Goal: Task Accomplishment & Management: Use online tool/utility

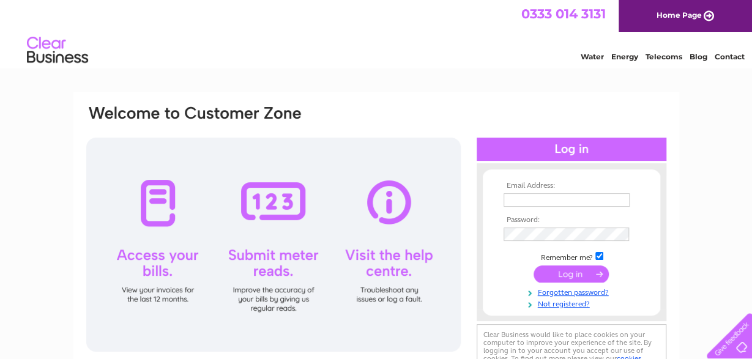
click at [512, 197] on input "text" at bounding box center [566, 199] width 126 height 13
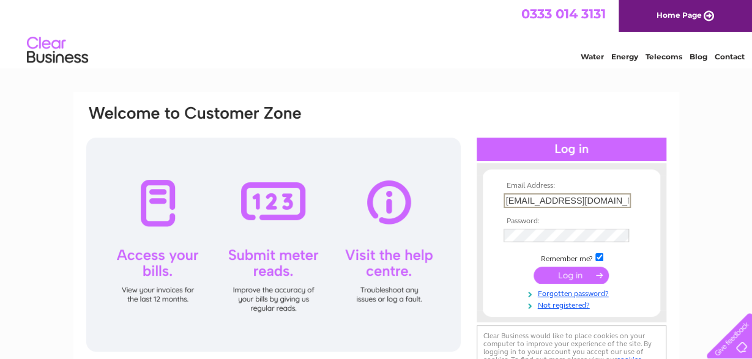
scroll to position [0, 25]
type input "queensperth@compasshospitality.com"
click at [580, 279] on input "submit" at bounding box center [570, 273] width 75 height 17
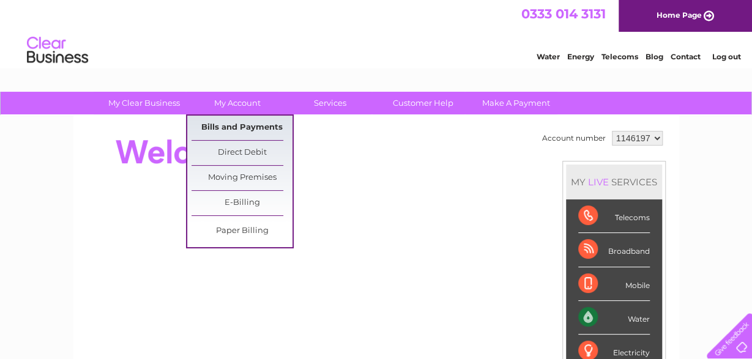
click at [251, 130] on link "Bills and Payments" at bounding box center [241, 128] width 101 height 24
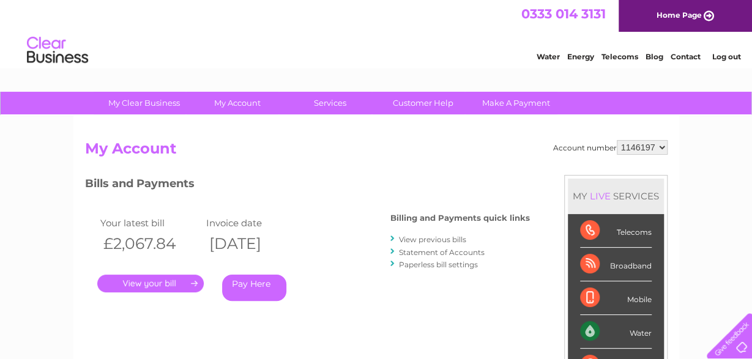
click at [163, 283] on link "." at bounding box center [150, 284] width 106 height 18
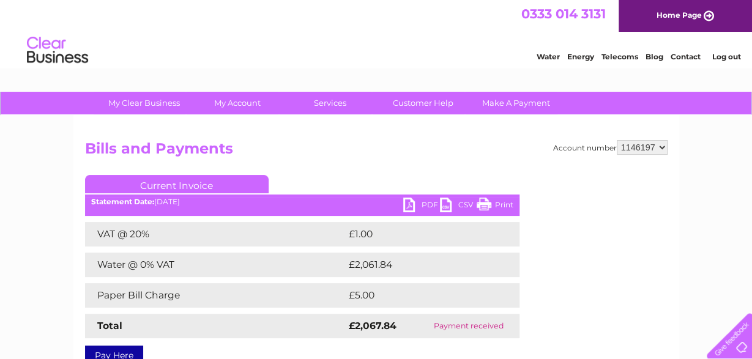
click at [420, 205] on link "PDF" at bounding box center [421, 207] width 37 height 18
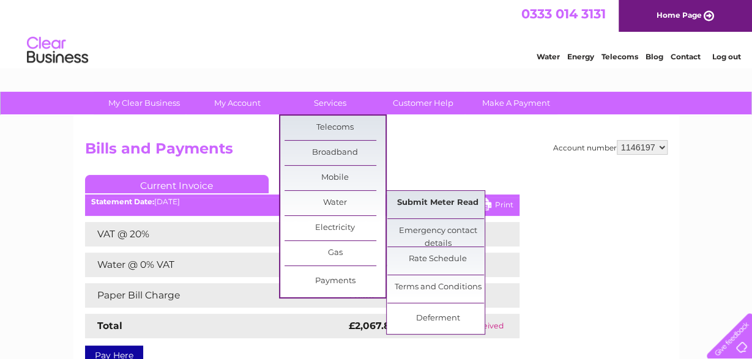
click at [469, 202] on link "Submit Meter Read" at bounding box center [437, 203] width 101 height 24
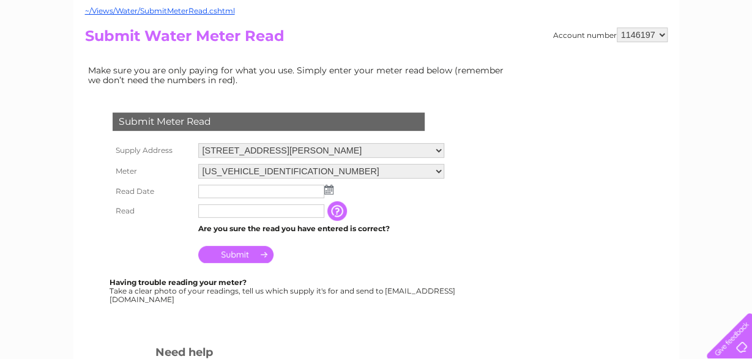
scroll to position [191, 0]
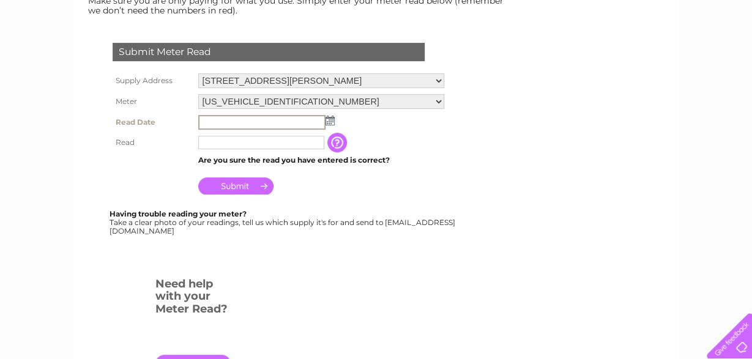
click at [243, 120] on input "text" at bounding box center [261, 122] width 127 height 15
click at [331, 124] on img at bounding box center [329, 121] width 9 height 10
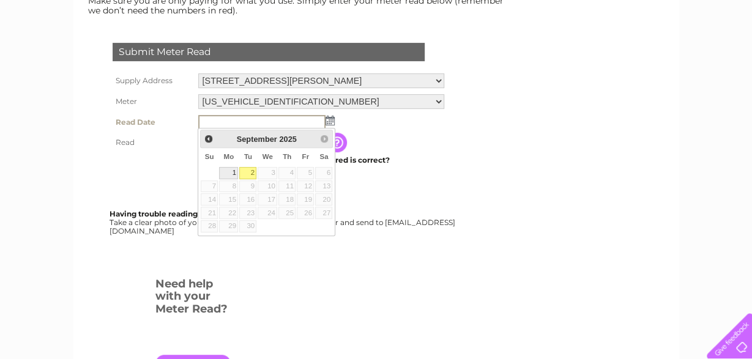
click at [235, 172] on link "1" at bounding box center [228, 173] width 19 height 12
type input "2025/09/01"
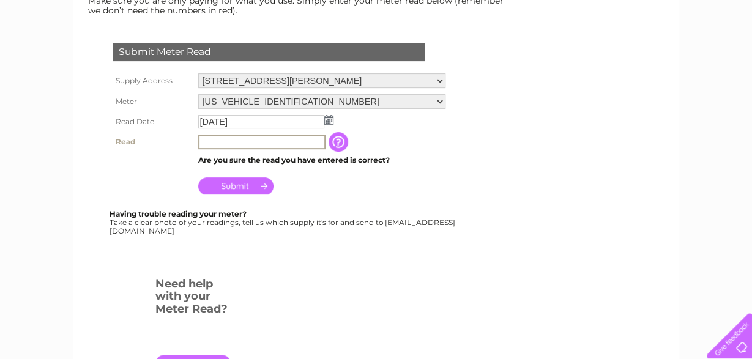
drag, startPoint x: 223, startPoint y: 139, endPoint x: 339, endPoint y: 231, distance: 148.5
click at [223, 138] on input "text" at bounding box center [261, 142] width 127 height 15
type input "12084"
click at [244, 186] on input "Submit" at bounding box center [235, 184] width 75 height 17
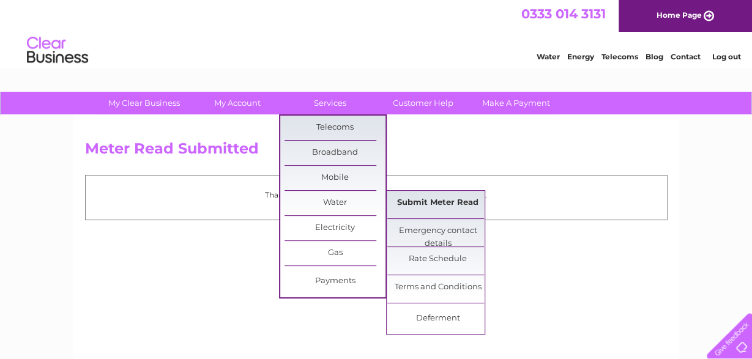
click at [443, 199] on link "Submit Meter Read" at bounding box center [437, 203] width 101 height 24
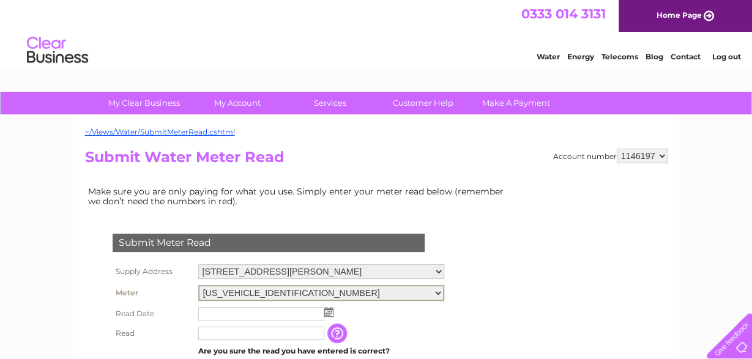
select select "417031"
click option "[US_VEHICLE_IDENTIFICATION_NUMBER]" at bounding box center [0, 0] width 0 height 0
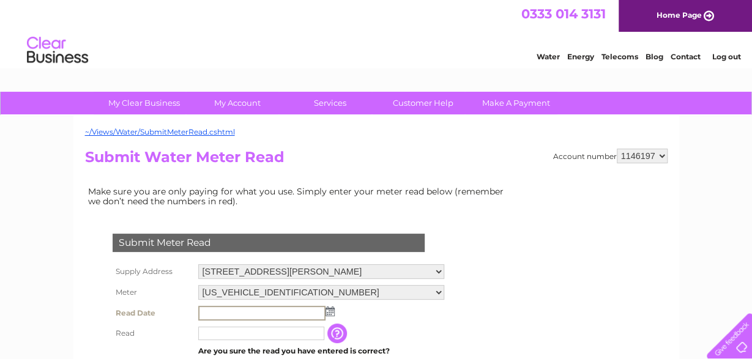
click at [259, 306] on input "text" at bounding box center [261, 313] width 127 height 15
click at [331, 313] on img at bounding box center [329, 311] width 9 height 10
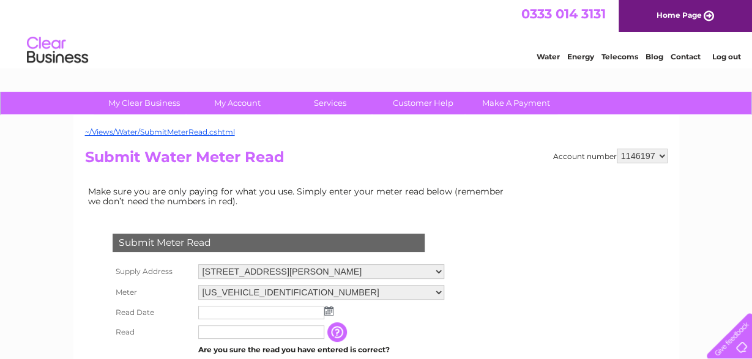
click at [328, 311] on img at bounding box center [328, 311] width 9 height 10
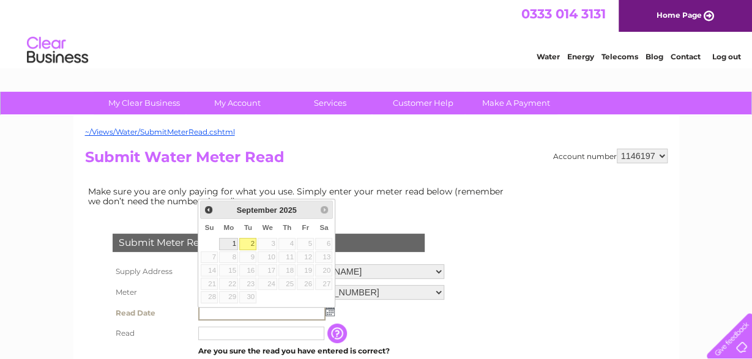
click at [232, 242] on link "1" at bounding box center [228, 244] width 19 height 12
type input "2025/09/01"
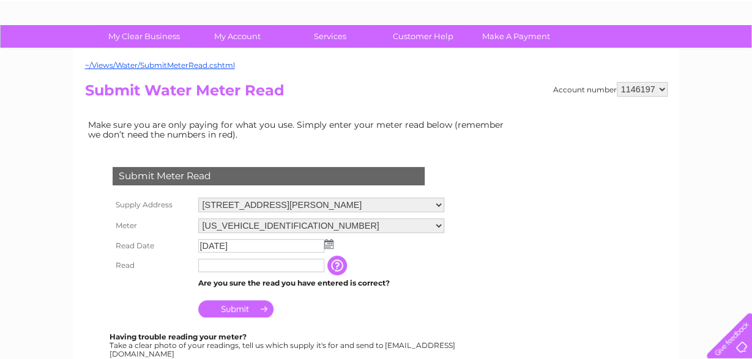
scroll to position [127, 0]
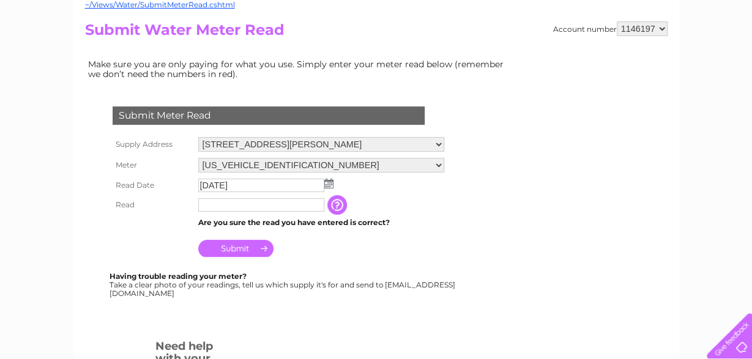
drag, startPoint x: 224, startPoint y: 204, endPoint x: 278, endPoint y: 287, distance: 99.1
click at [226, 202] on input "text" at bounding box center [261, 204] width 126 height 13
type input "19443"
click at [244, 250] on input "Submit" at bounding box center [235, 248] width 75 height 17
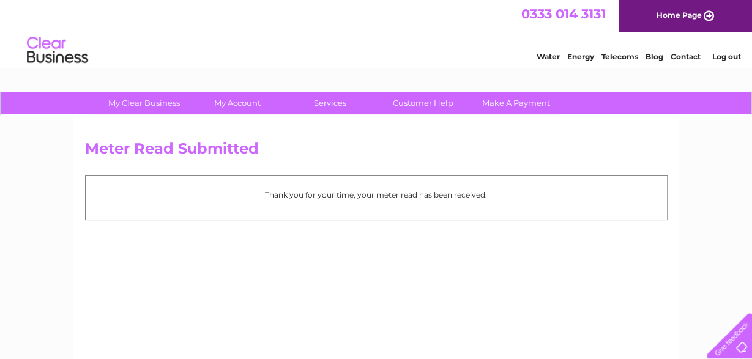
drag, startPoint x: 724, startPoint y: 59, endPoint x: 705, endPoint y: 61, distance: 19.7
click at [722, 59] on link "Log out" at bounding box center [725, 56] width 29 height 9
